Goal: Navigation & Orientation: Find specific page/section

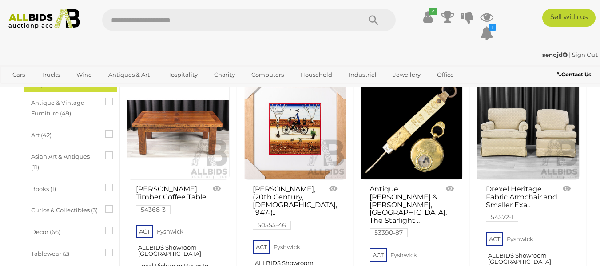
scroll to position [334, 0]
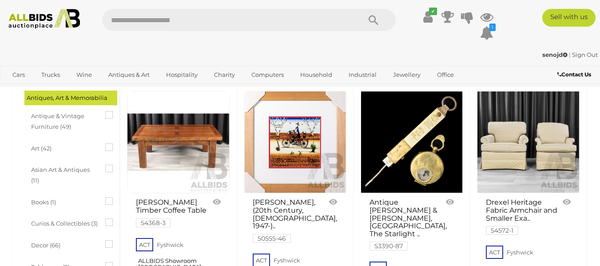
click at [176, 145] on link at bounding box center [178, 142] width 103 height 103
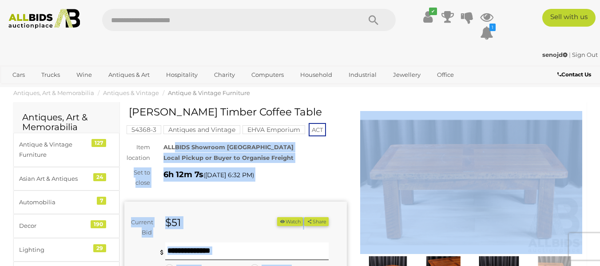
drag, startPoint x: 0, startPoint y: 0, endPoint x: 530, endPoint y: 138, distance: 547.9
click at [530, 138] on div "Winning Outbid Warranty Charity" at bounding box center [353, 256] width 471 height 301
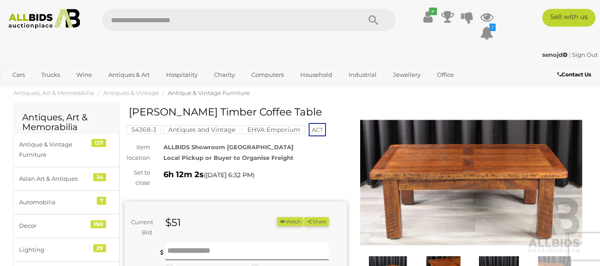
scroll to position [61, 0]
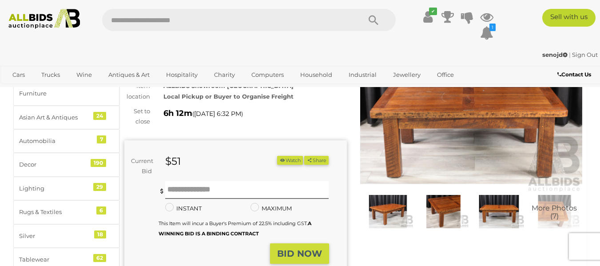
click at [442, 131] on img at bounding box center [471, 121] width 222 height 143
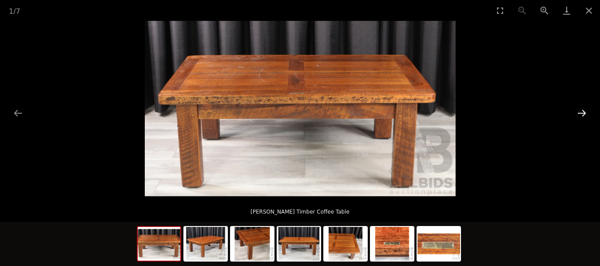
click at [579, 108] on button "Next slide" at bounding box center [581, 112] width 19 height 17
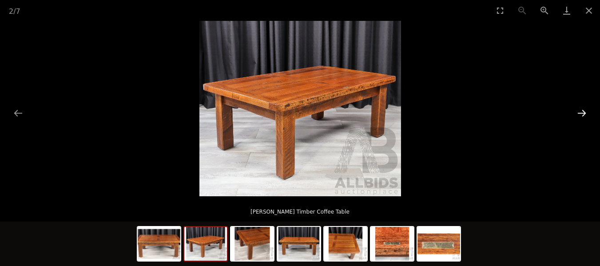
click at [579, 108] on button "Next slide" at bounding box center [581, 112] width 19 height 17
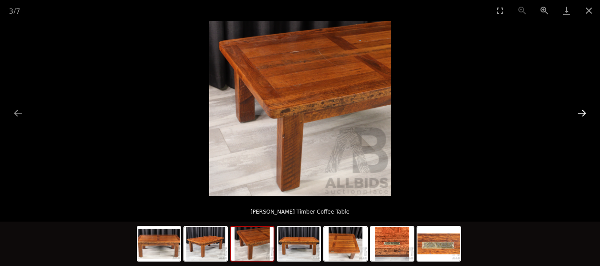
click at [579, 108] on button "Next slide" at bounding box center [581, 112] width 19 height 17
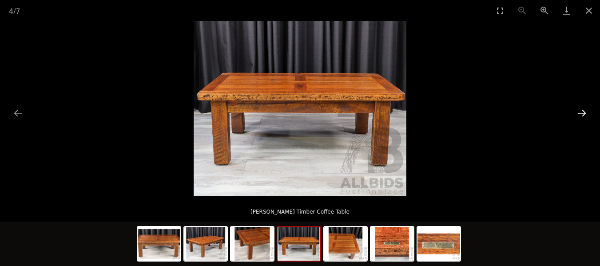
click at [579, 108] on button "Next slide" at bounding box center [581, 112] width 19 height 17
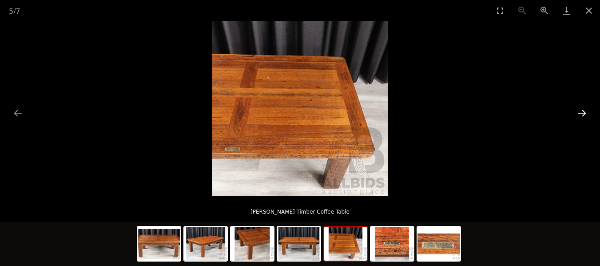
click at [579, 108] on button "Next slide" at bounding box center [581, 112] width 19 height 17
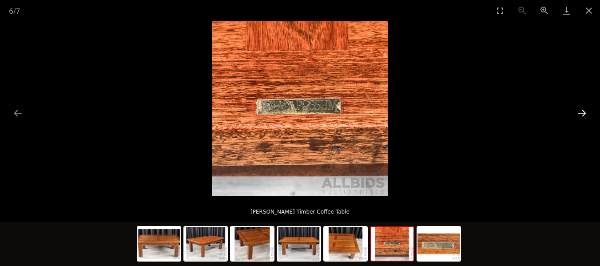
click at [579, 108] on button "Next slide" at bounding box center [581, 112] width 19 height 17
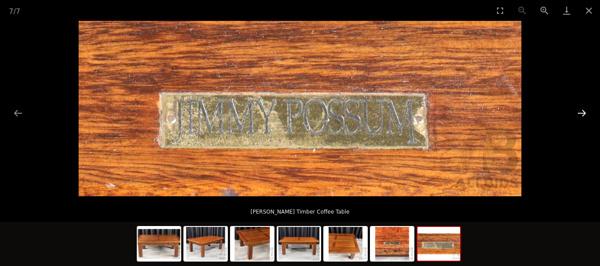
click at [579, 108] on button "Next slide" at bounding box center [581, 112] width 19 height 17
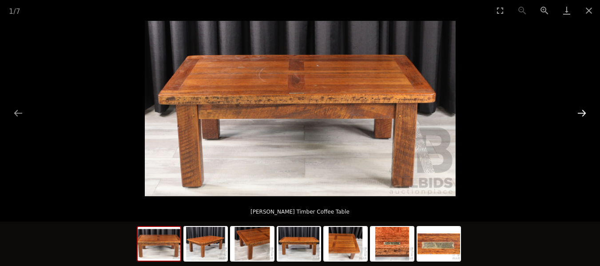
click at [579, 108] on button "Next slide" at bounding box center [581, 112] width 19 height 17
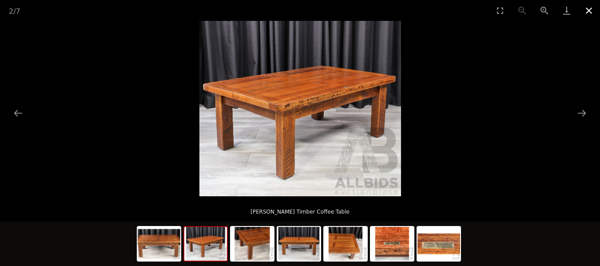
click at [588, 13] on button "Close gallery" at bounding box center [588, 10] width 22 height 21
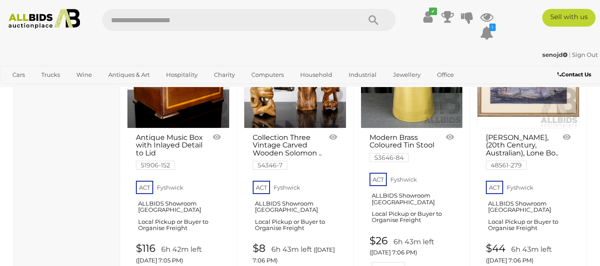
scroll to position [6943, 0]
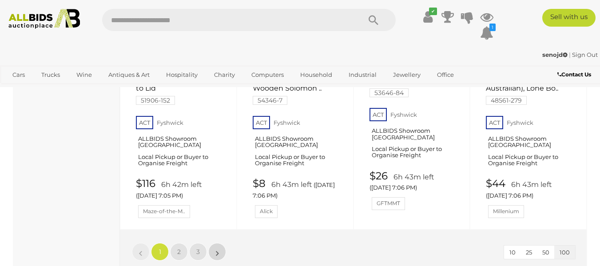
click at [212, 243] on link "»" at bounding box center [217, 252] width 18 height 18
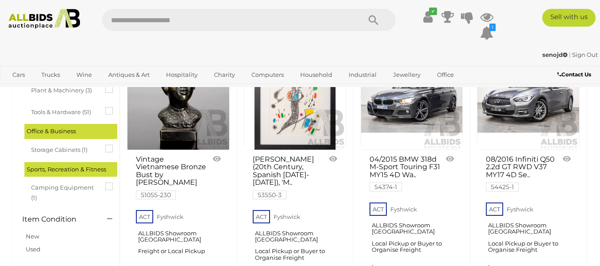
scroll to position [678, 0]
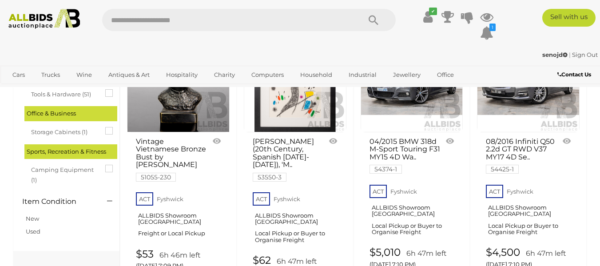
click at [535, 99] on link at bounding box center [528, 81] width 103 height 103
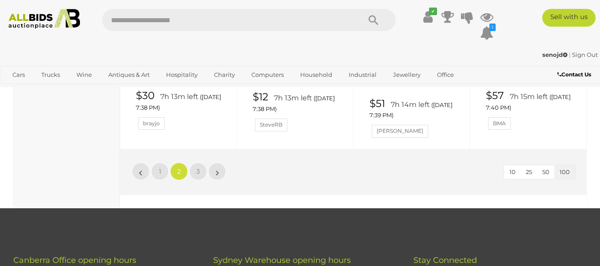
scroll to position [7024, 0]
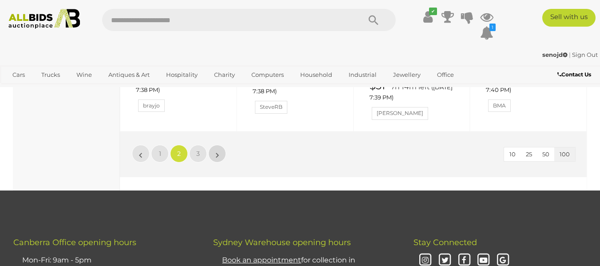
click at [212, 145] on link "»" at bounding box center [217, 154] width 18 height 18
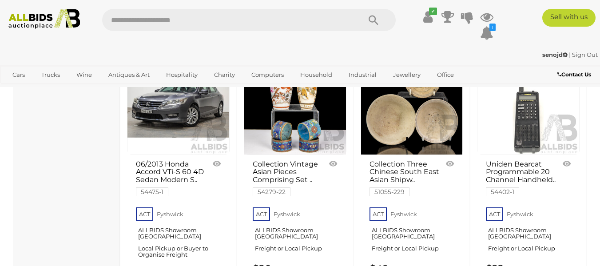
scroll to position [938, 0]
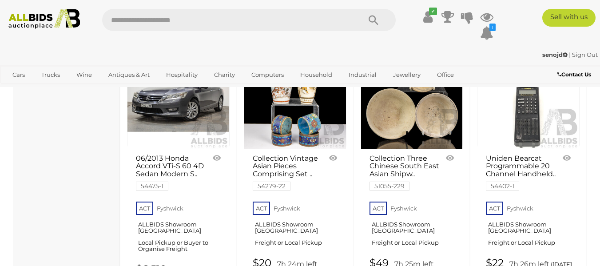
click at [190, 110] on link at bounding box center [178, 98] width 103 height 103
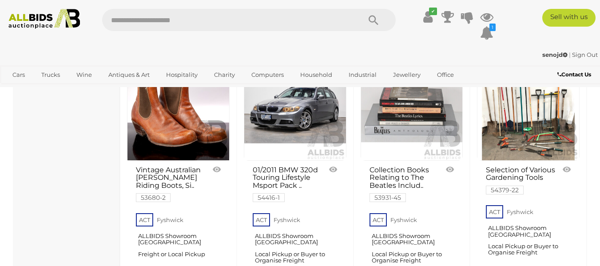
scroll to position [1418, 0]
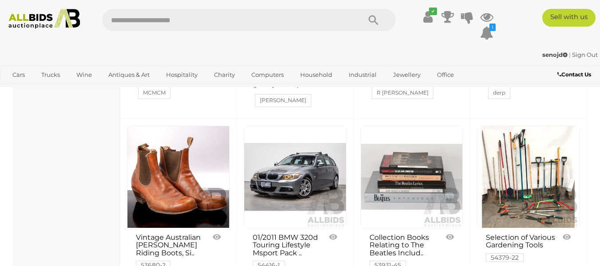
click at [149, 201] on img at bounding box center [178, 177] width 102 height 102
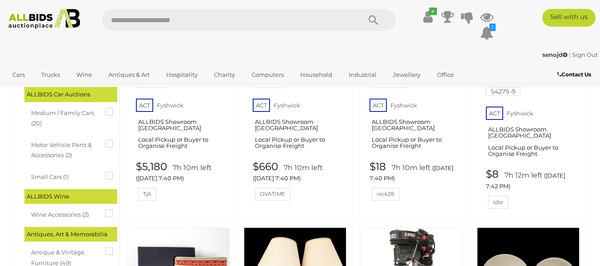
scroll to position [105, 0]
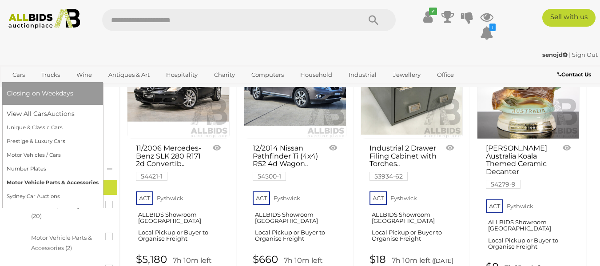
click at [45, 180] on link "Motor Vehicle Parts & Accessories" at bounding box center [53, 183] width 92 height 14
